Goal: Go to known website: Access a specific website the user already knows

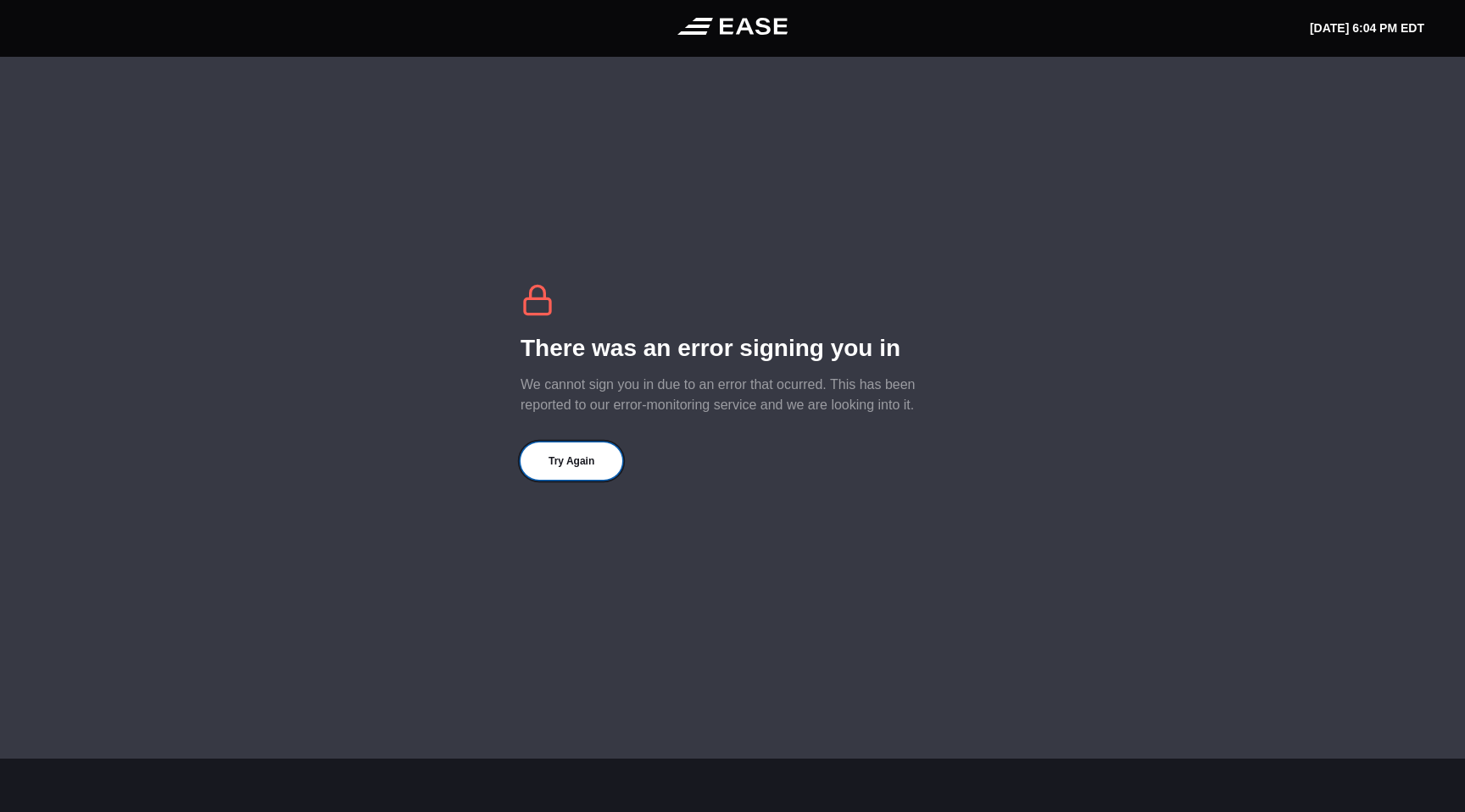
click at [577, 458] on button "Try Again" at bounding box center [572, 461] width 102 height 37
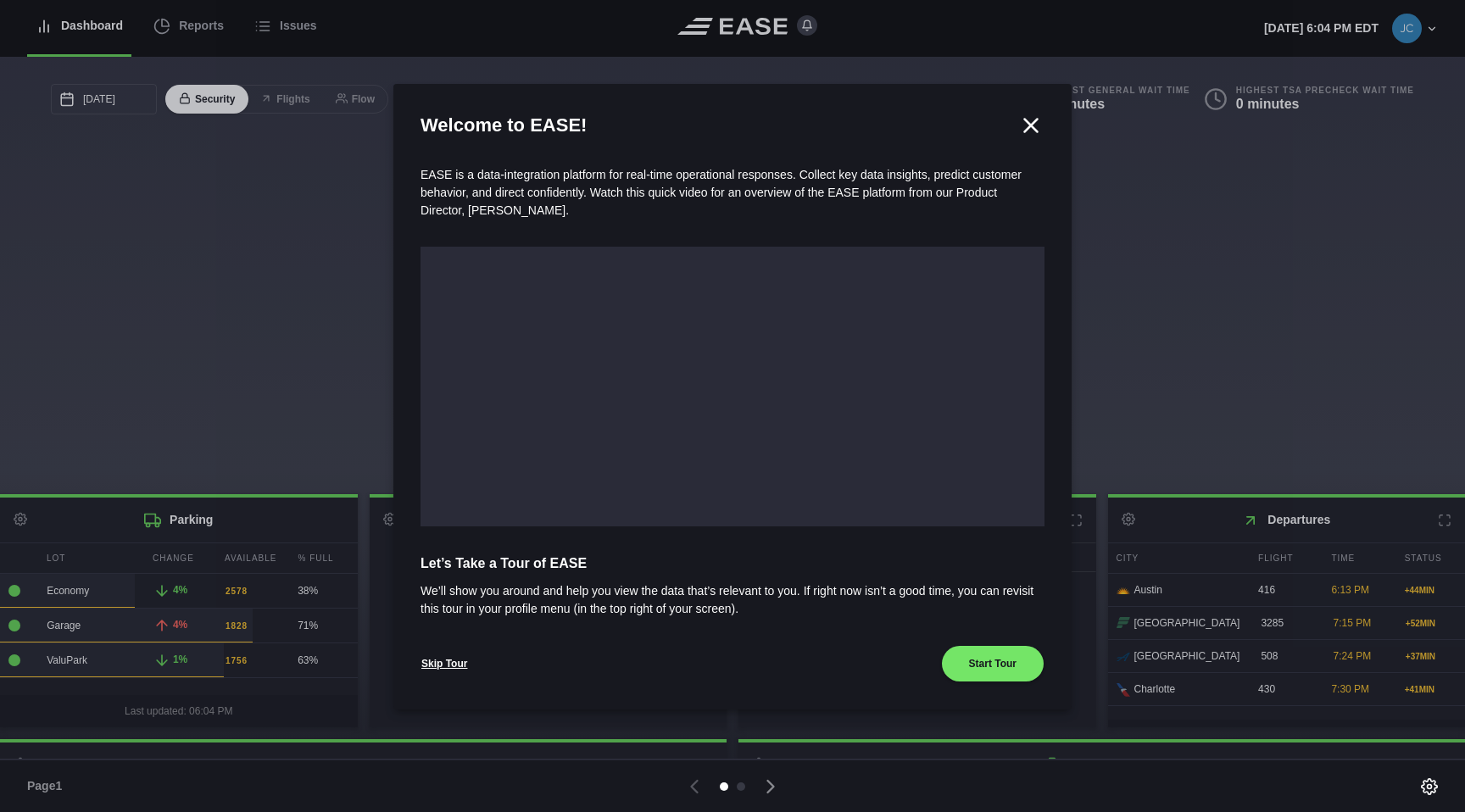
click at [1020, 127] on icon at bounding box center [1030, 125] width 25 height 25
